Goal: Information Seeking & Learning: Learn about a topic

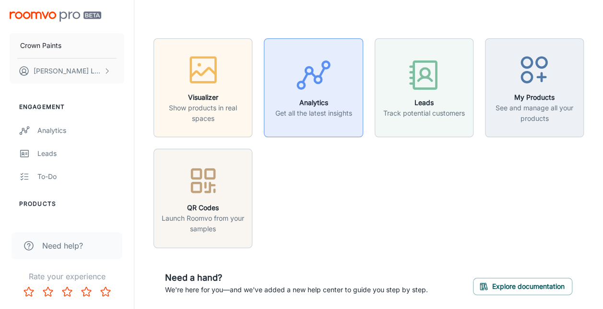
click at [317, 88] on icon "button" at bounding box center [313, 75] width 36 height 36
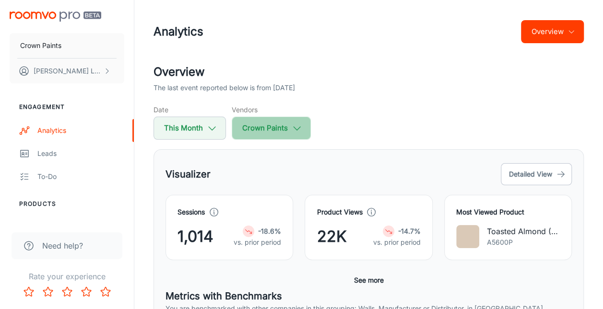
click at [263, 134] on button "Crown Paints" at bounding box center [271, 128] width 79 height 23
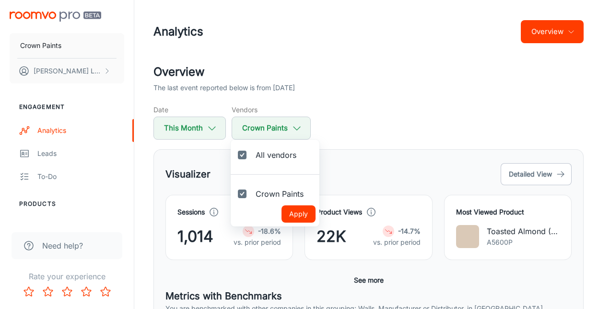
click at [205, 129] on div at bounding box center [305, 154] width 610 height 309
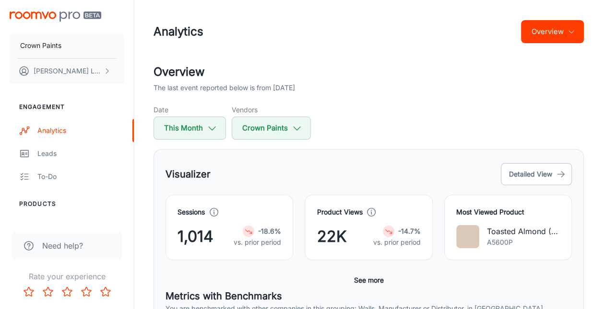
click at [205, 129] on button "This Month" at bounding box center [189, 128] width 72 height 23
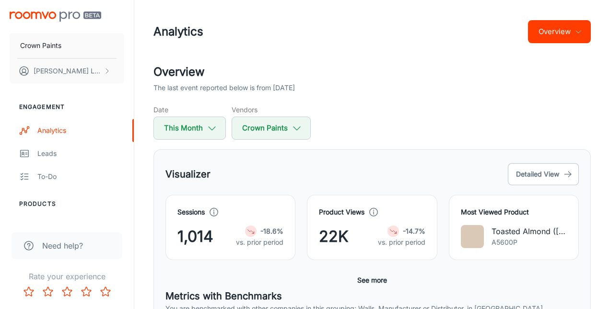
select select "7"
select select "2025"
select select "7"
select select "2025"
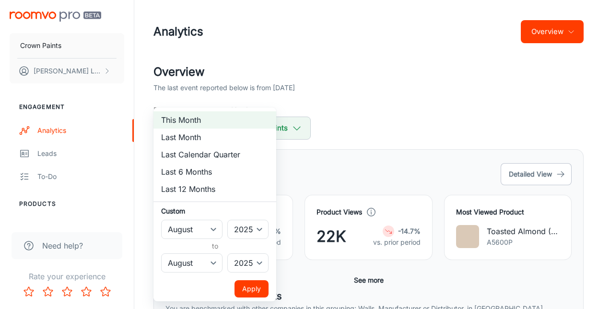
click at [201, 170] on li "Last 6 Months" at bounding box center [214, 171] width 123 height 17
select select "1"
select select "6"
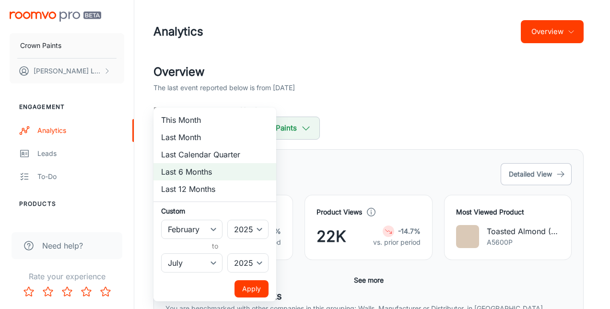
click at [328, 165] on div at bounding box center [305, 154] width 610 height 309
select select "7"
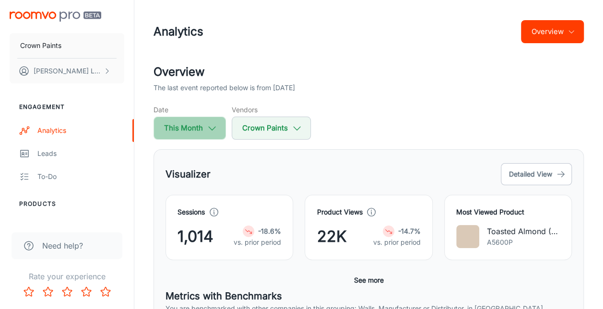
click at [211, 135] on button "This Month" at bounding box center [189, 128] width 72 height 23
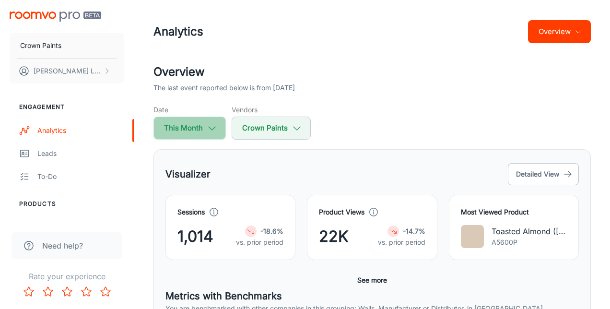
select select "7"
select select "2025"
select select "7"
select select "2025"
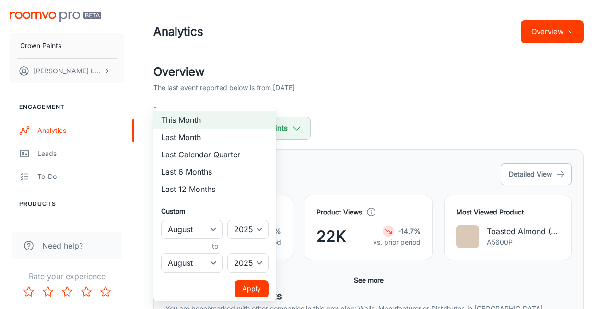
click at [200, 174] on li "Last 6 Months" at bounding box center [214, 171] width 123 height 17
select select "1"
select select "6"
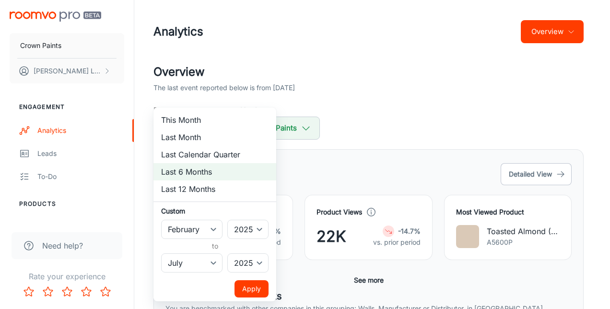
click at [258, 287] on button "Apply" at bounding box center [252, 288] width 34 height 17
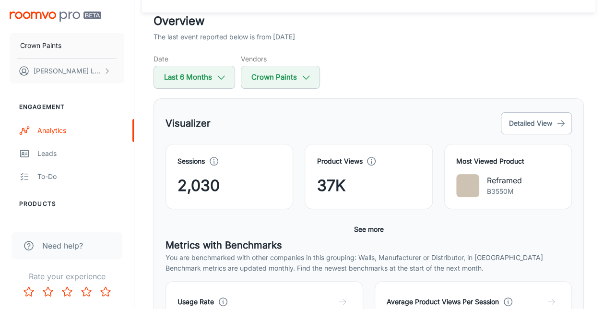
scroll to position [48, 0]
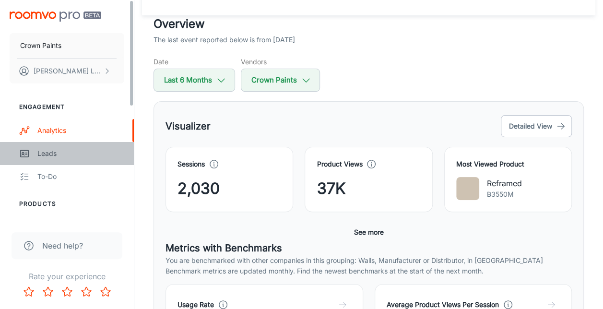
click at [67, 151] on div "Leads" at bounding box center [80, 153] width 87 height 11
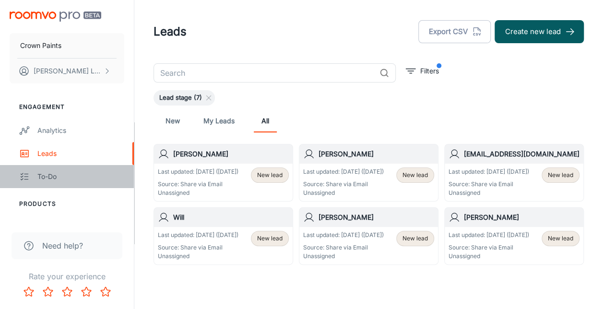
click at [43, 184] on link "To-do" at bounding box center [67, 176] width 134 height 23
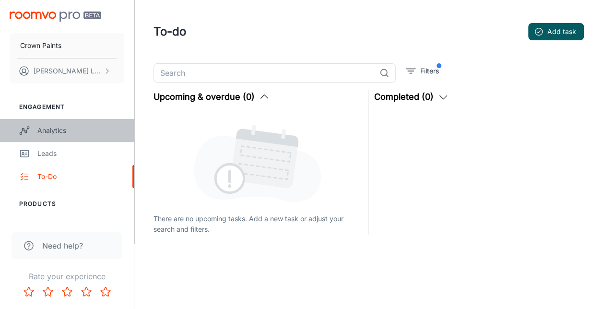
click at [51, 133] on div "Analytics" at bounding box center [80, 130] width 87 height 11
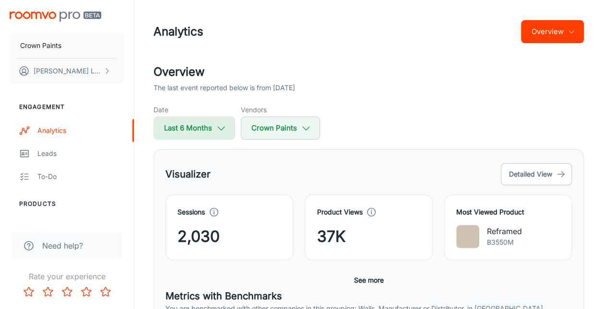
click at [209, 124] on button "Last 6 Months" at bounding box center [194, 128] width 82 height 23
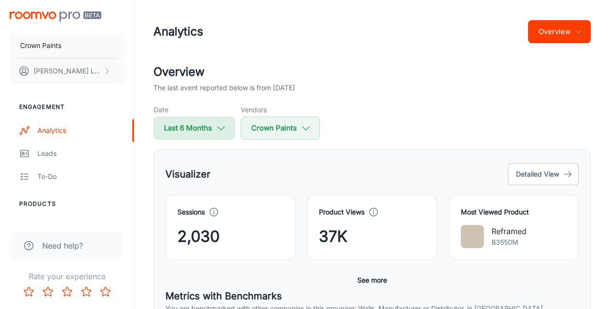
select select "1"
select select "2025"
select select "6"
select select "2025"
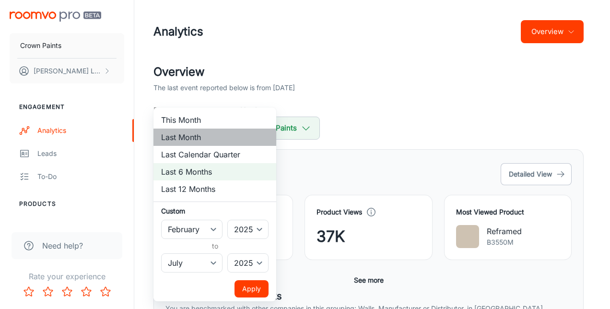
click at [193, 138] on li "Last Month" at bounding box center [214, 137] width 123 height 17
select select "6"
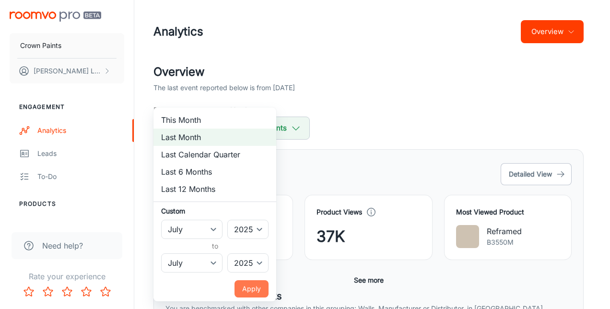
click at [248, 289] on button "Apply" at bounding box center [252, 288] width 34 height 17
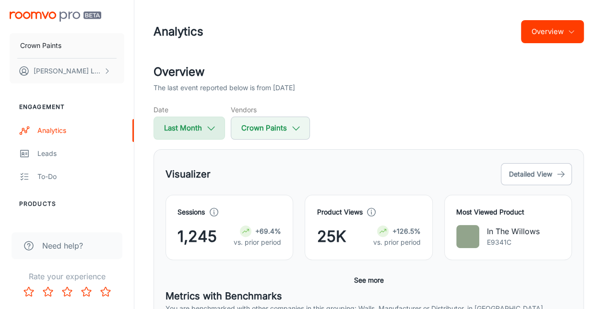
click at [203, 128] on button "Last Month" at bounding box center [188, 128] width 71 height 23
select select "6"
select select "2025"
select select "6"
select select "2025"
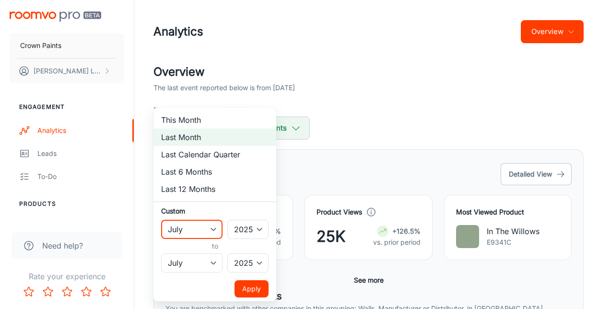
click at [211, 231] on select "January February March April May June July August September October November De…" at bounding box center [191, 229] width 61 height 19
click at [161, 220] on select "January February March April May June July August September October November De…" at bounding box center [191, 229] width 61 height 19
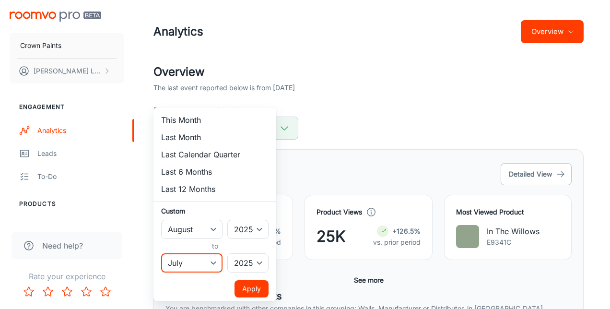
click at [199, 259] on select "January February March April May June July August September October November De…" at bounding box center [191, 262] width 61 height 19
click at [350, 151] on div at bounding box center [305, 154] width 610 height 309
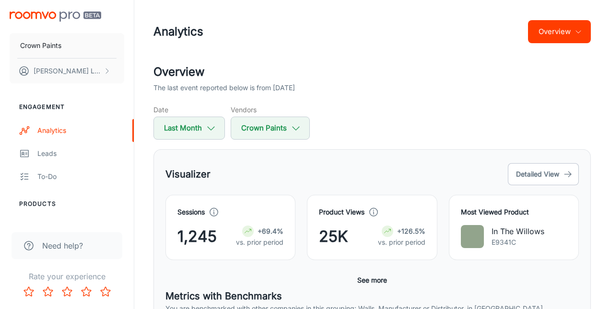
select select "6"
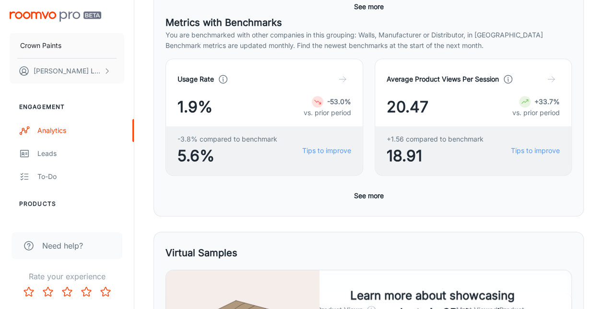
scroll to position [288, 0]
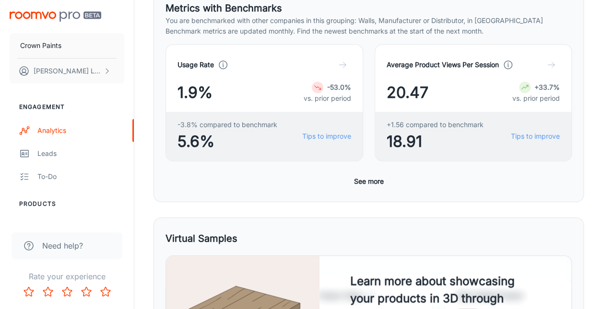
click at [372, 176] on button "See more" at bounding box center [368, 181] width 37 height 17
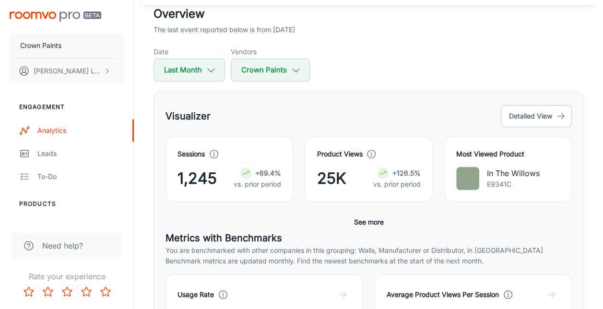
scroll to position [0, 0]
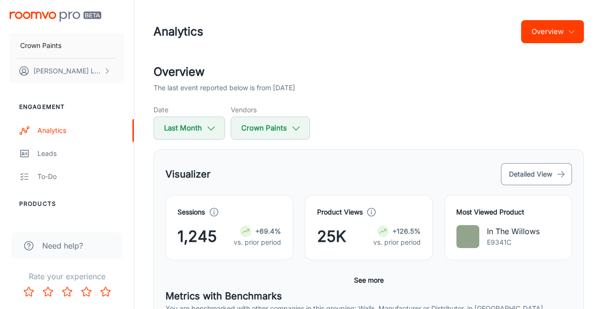
click at [549, 170] on button "Detailed View" at bounding box center [536, 174] width 71 height 22
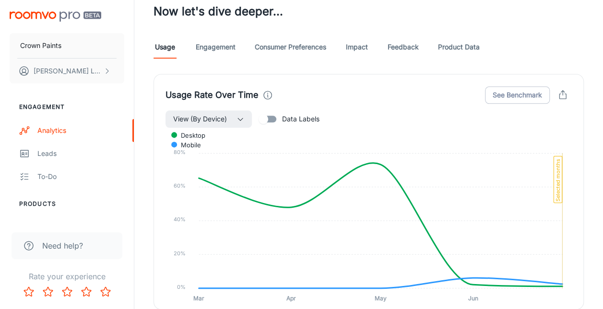
scroll to position [528, 0]
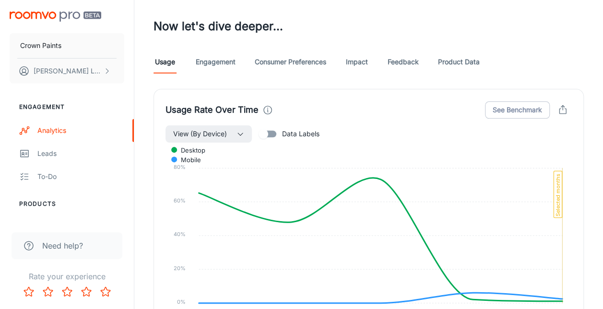
click at [291, 56] on link "Consumer Preferences" at bounding box center [290, 61] width 71 height 23
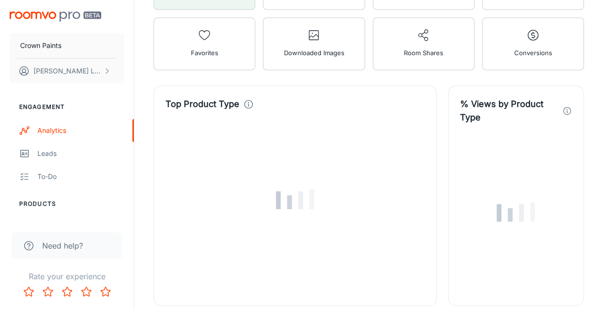
scroll to position [767, 0]
